Goal: Information Seeking & Learning: Stay updated

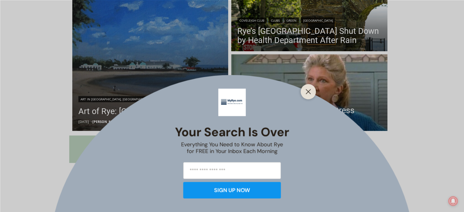
scroll to position [203, 0]
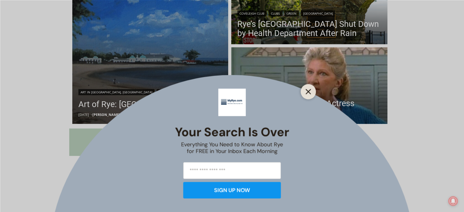
click at [309, 91] on line "Close" at bounding box center [308, 91] width 4 height 4
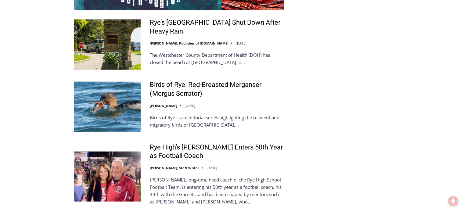
scroll to position [1271, 0]
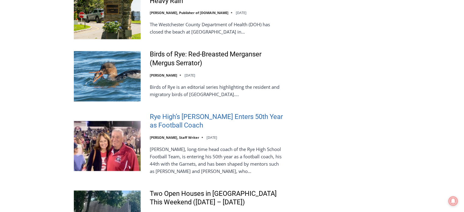
click at [172, 113] on link "Rye High’s [PERSON_NAME] Enters 50th Year as Football Coach" at bounding box center [217, 121] width 134 height 17
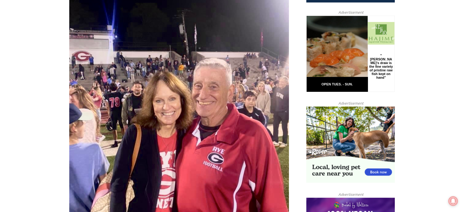
scroll to position [293, 0]
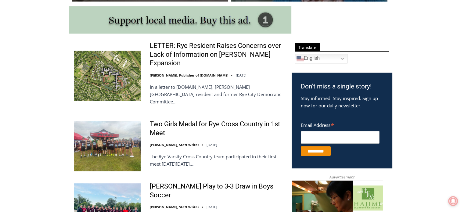
scroll to position [336, 0]
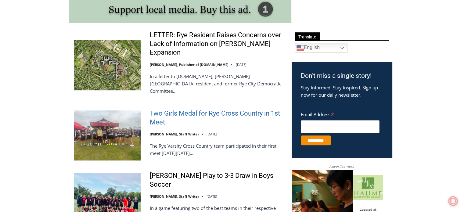
click at [249, 109] on link "Two Girls Medal for Rye Cross Country in 1st Meet" at bounding box center [217, 117] width 134 height 17
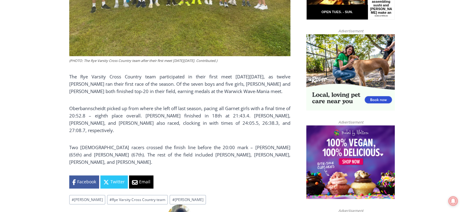
scroll to position [354, 0]
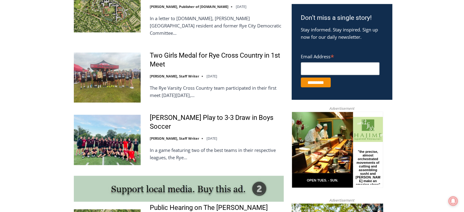
scroll to position [397, 0]
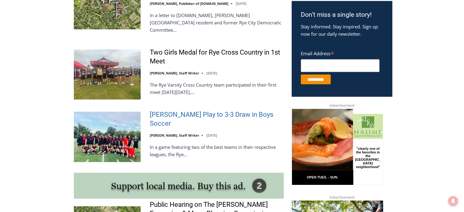
click at [189, 110] on link "[PERSON_NAME] Play to 3-3 Draw in Boys Soccer" at bounding box center [217, 118] width 134 height 17
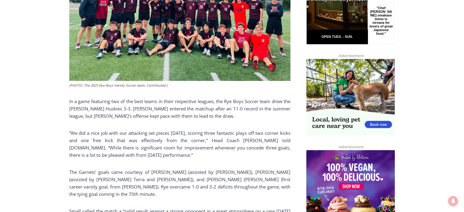
scroll to position [354, 0]
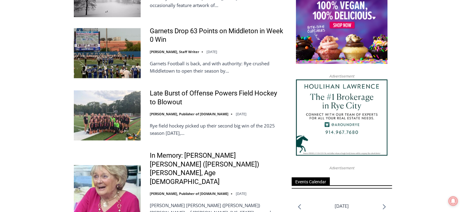
scroll to position [702, 0]
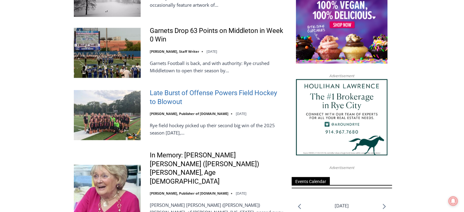
click at [188, 89] on link "Late Burst of Offense Powers Field Hockey to Blowout" at bounding box center [217, 97] width 134 height 17
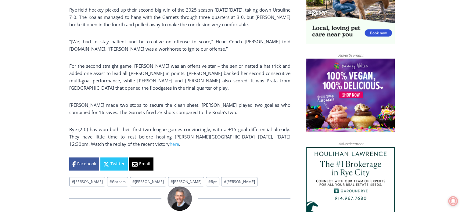
scroll to position [476, 0]
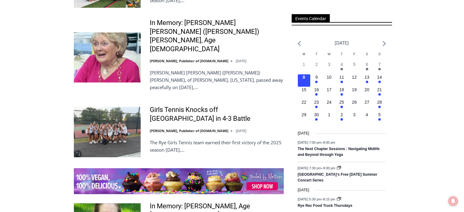
scroll to position [855, 0]
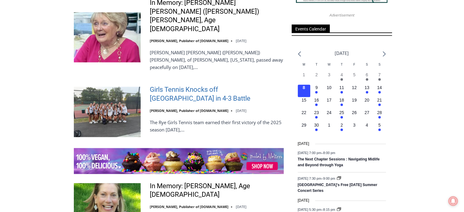
click at [235, 85] on link "Girls Tennis Knocks off [GEOGRAPHIC_DATA] in 4-3 Battle" at bounding box center [217, 93] width 134 height 17
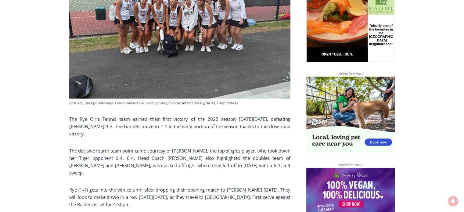
scroll to position [262, 0]
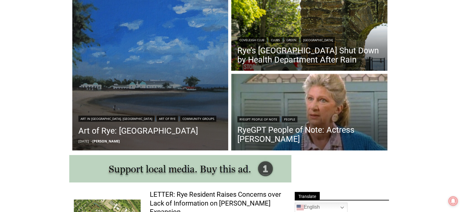
scroll to position [183, 0]
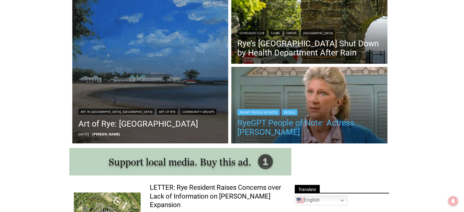
click at [271, 129] on link "RyeGPT People of Note: Actress Liz Sheridan" at bounding box center [309, 127] width 144 height 18
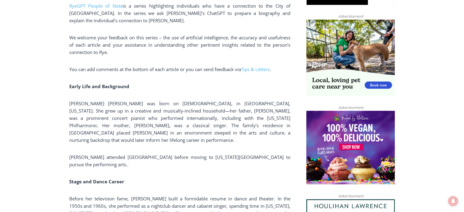
scroll to position [397, 0]
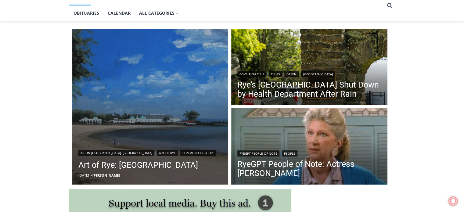
scroll to position [153, 0]
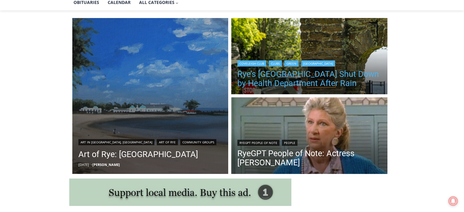
click at [329, 82] on link "Rye’s Coveleigh Beach Shut Down by Health Department After Rain" at bounding box center [309, 79] width 144 height 18
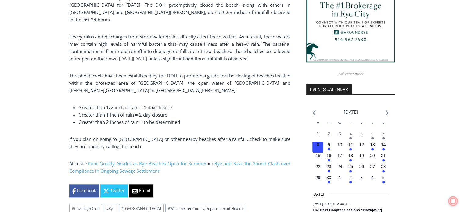
scroll to position [629, 0]
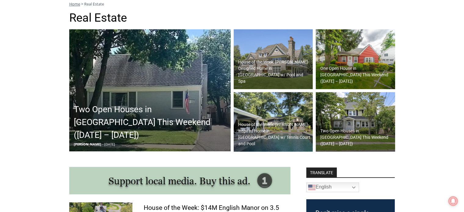
click at [111, 120] on h2 "Two Open Houses in [GEOGRAPHIC_DATA] This Weekend ([DATE] – [DATE])" at bounding box center [151, 122] width 155 height 38
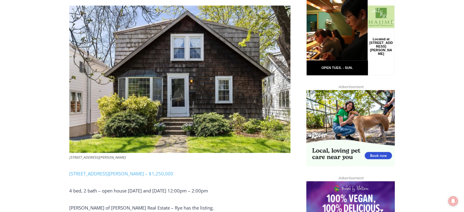
scroll to position [354, 0]
